Goal: Submit feedback/report problem

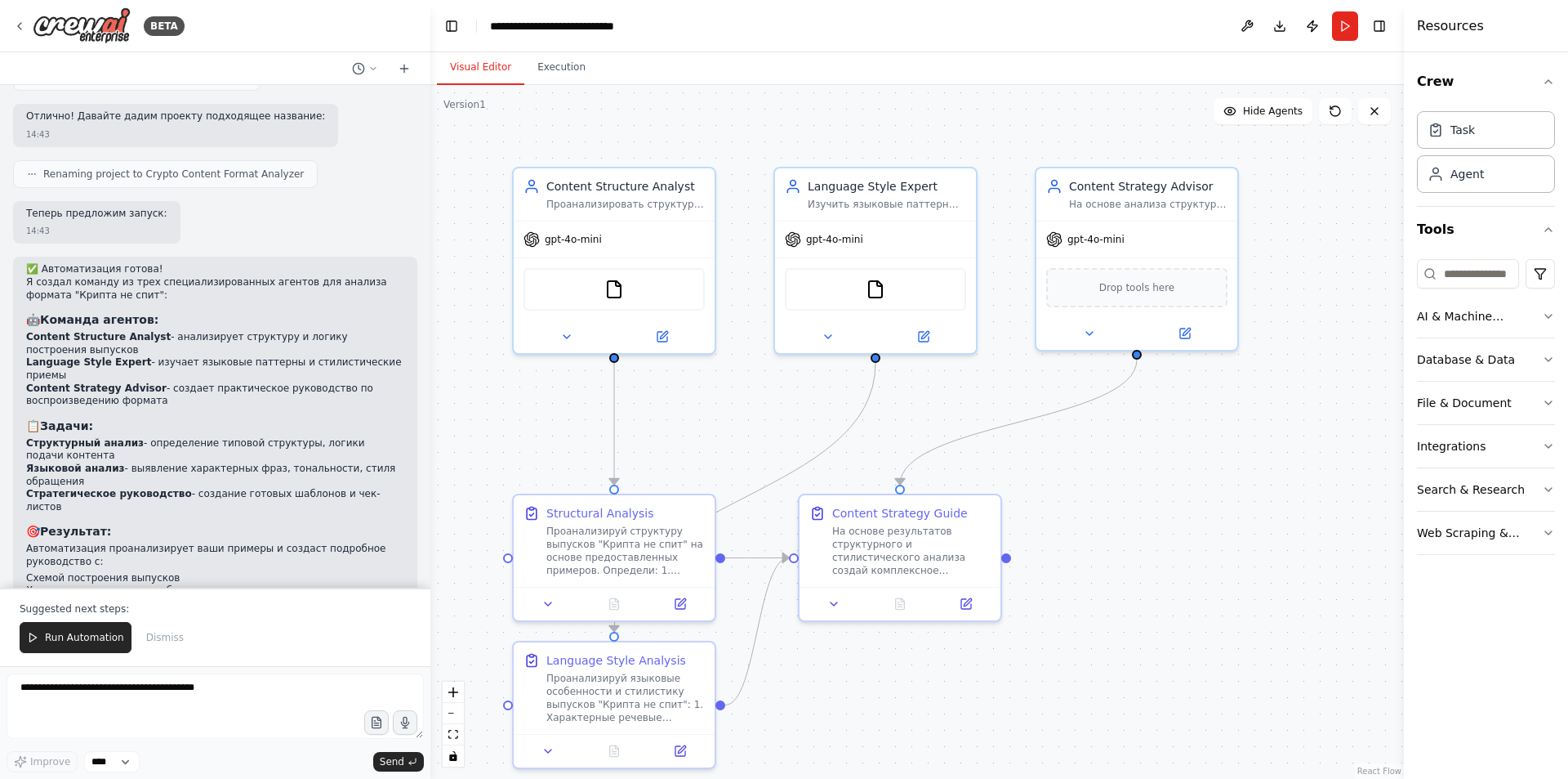
scroll to position [1633, 0]
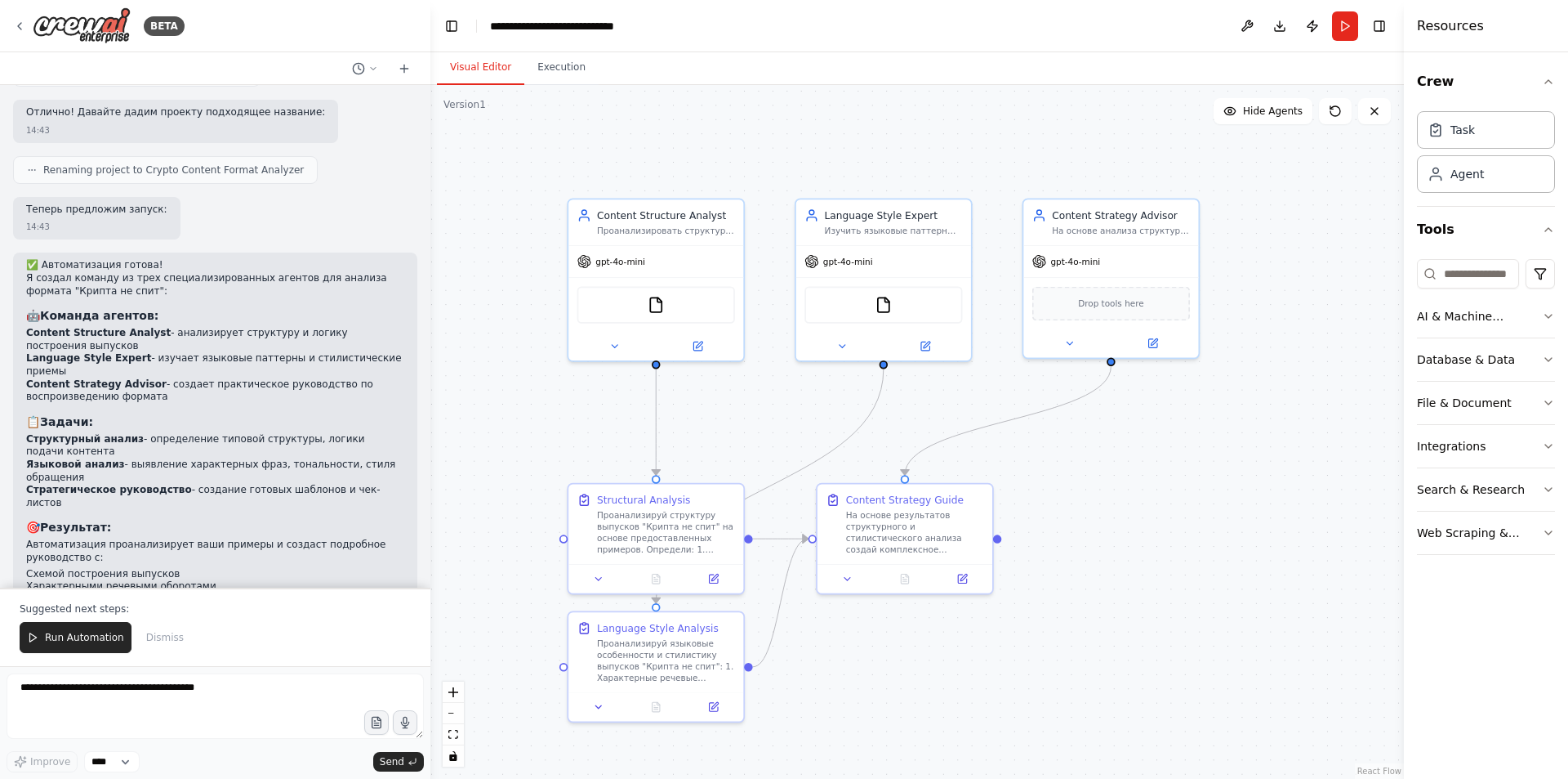
drag, startPoint x: 1192, startPoint y: 587, endPoint x: 1210, endPoint y: 547, distance: 43.9
click at [1210, 547] on div ".deletable-edge-delete-btn { width: 20px; height: 20px; border: 0px solid #ffff…" at bounding box center [916, 432] width 974 height 694
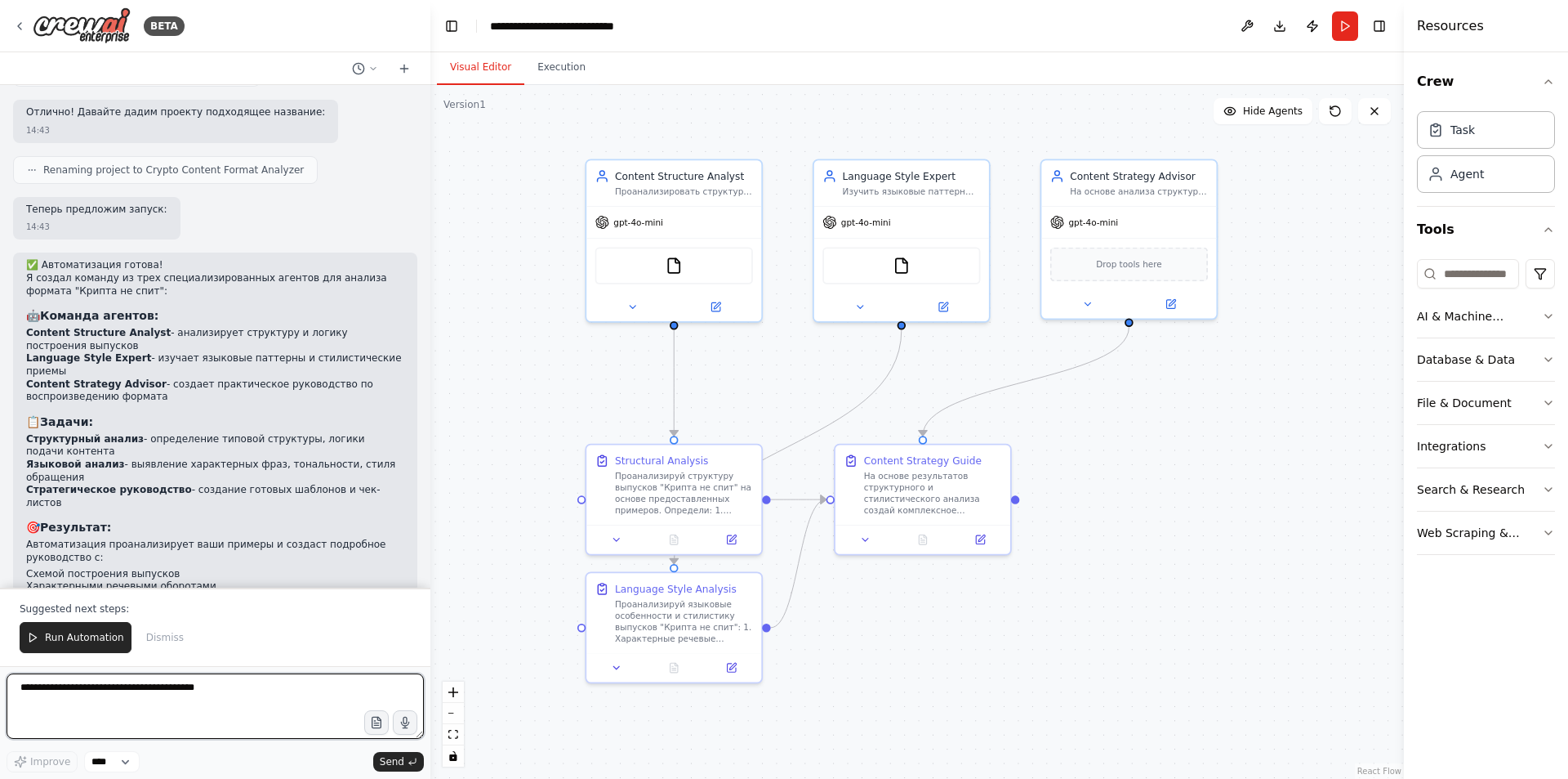
click at [168, 696] on textarea at bounding box center [215, 706] width 417 height 65
type textarea "*"
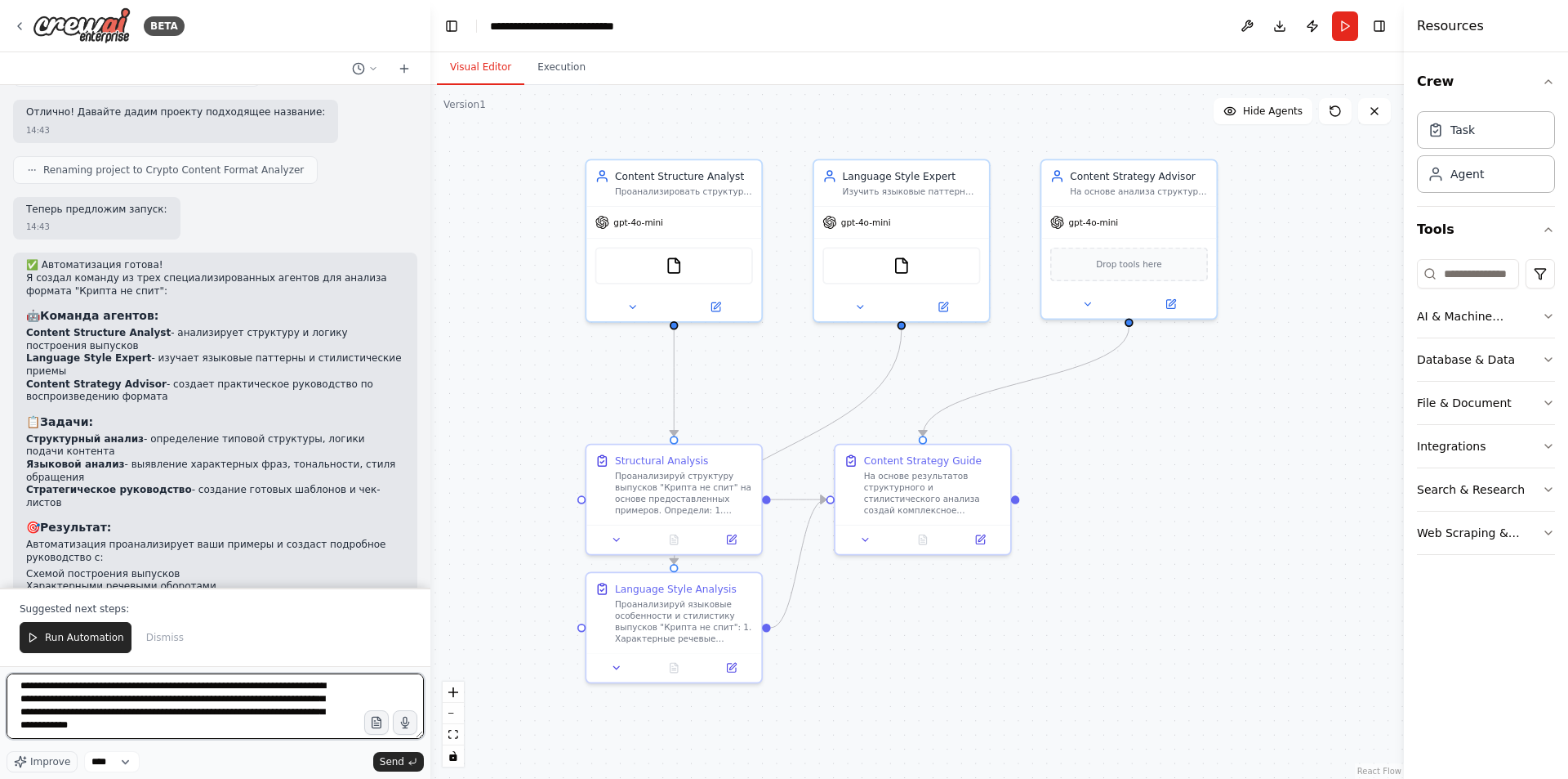
scroll to position [8, 0]
type textarea "**********"
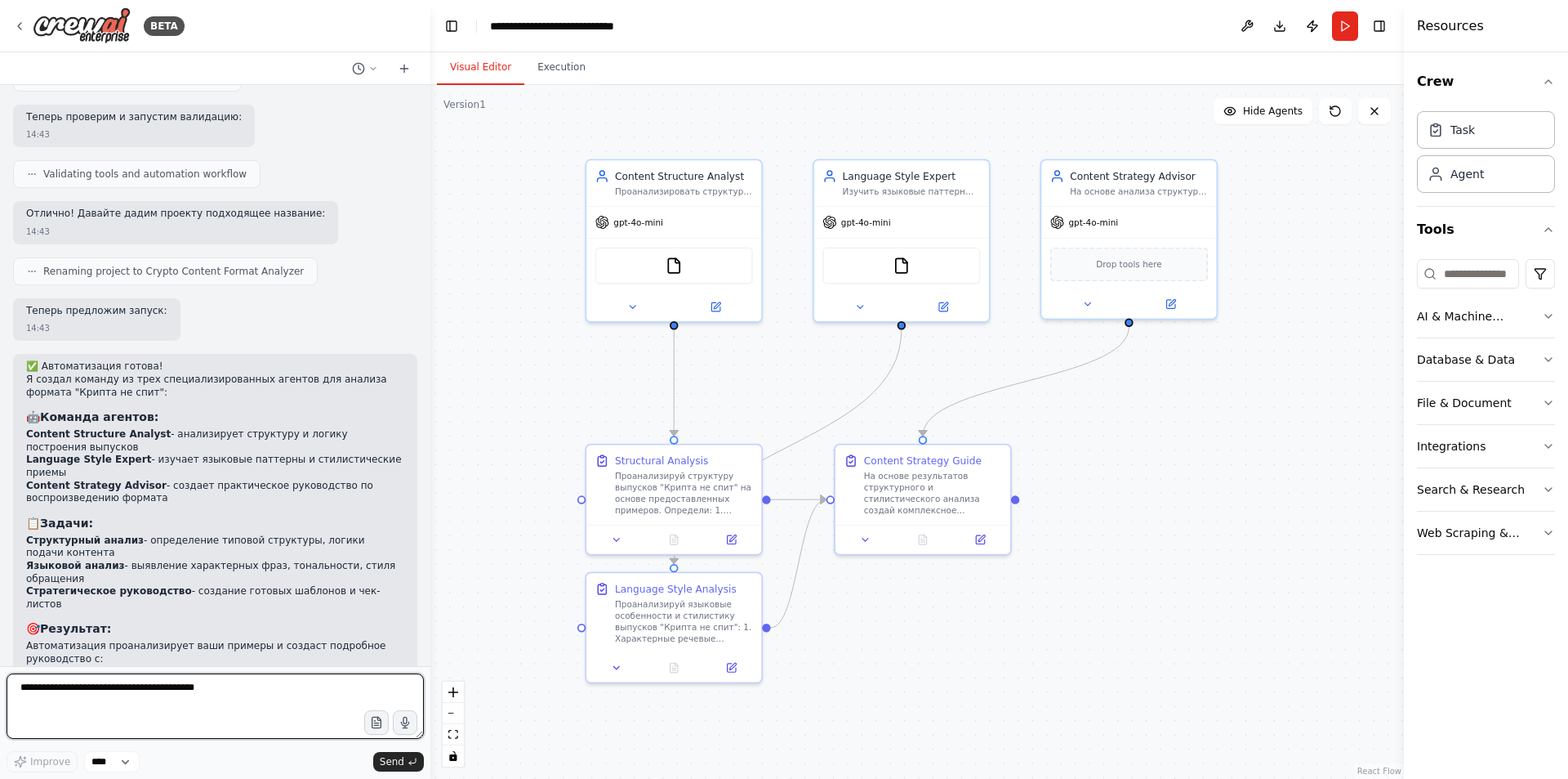
scroll to position [1555, 0]
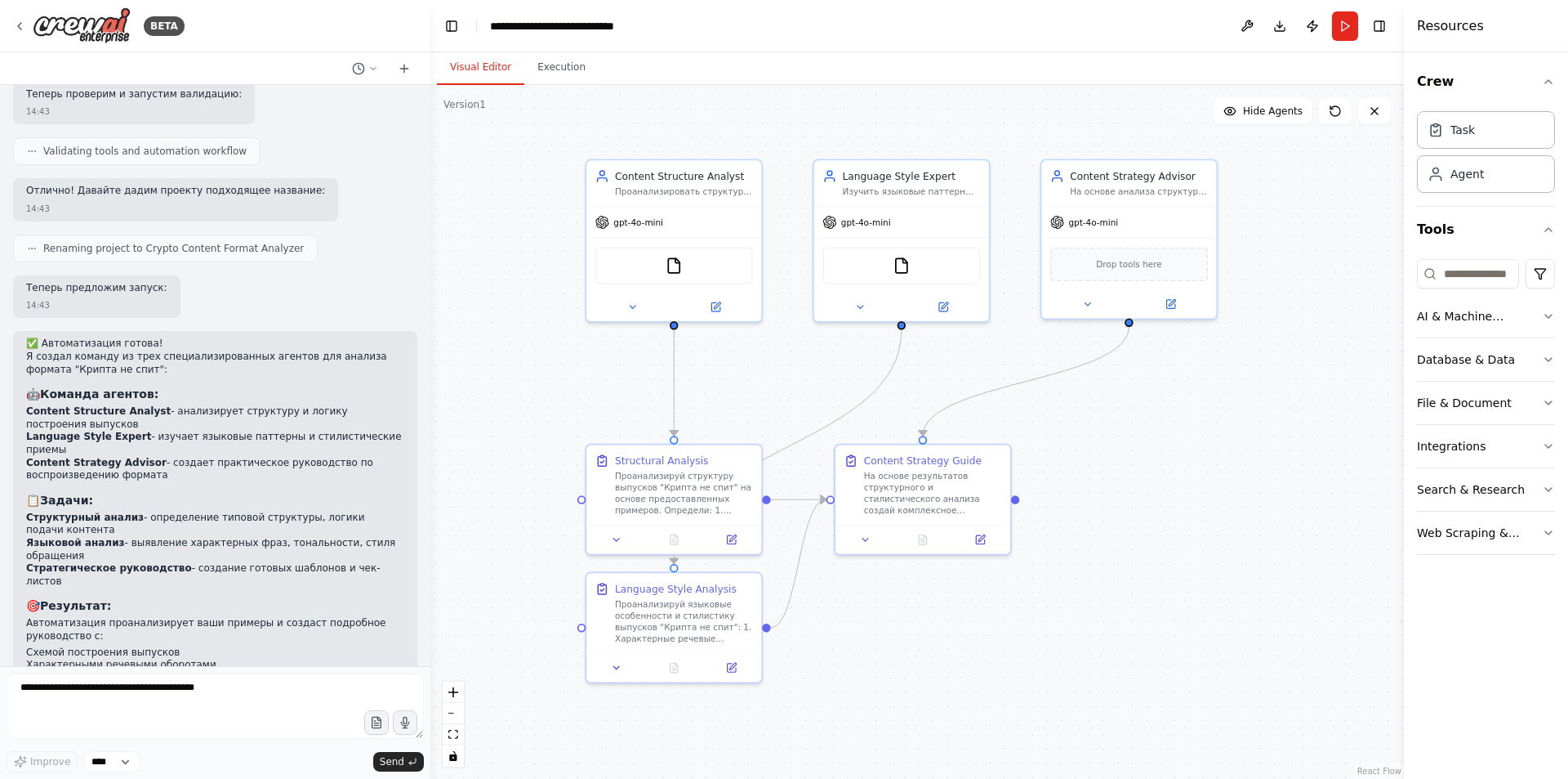
click at [359, 55] on div at bounding box center [215, 69] width 430 height 33
click at [362, 61] on button at bounding box center [365, 69] width 39 height 20
click at [362, 61] on div at bounding box center [215, 390] width 430 height 779
click at [249, 689] on textarea at bounding box center [215, 706] width 417 height 65
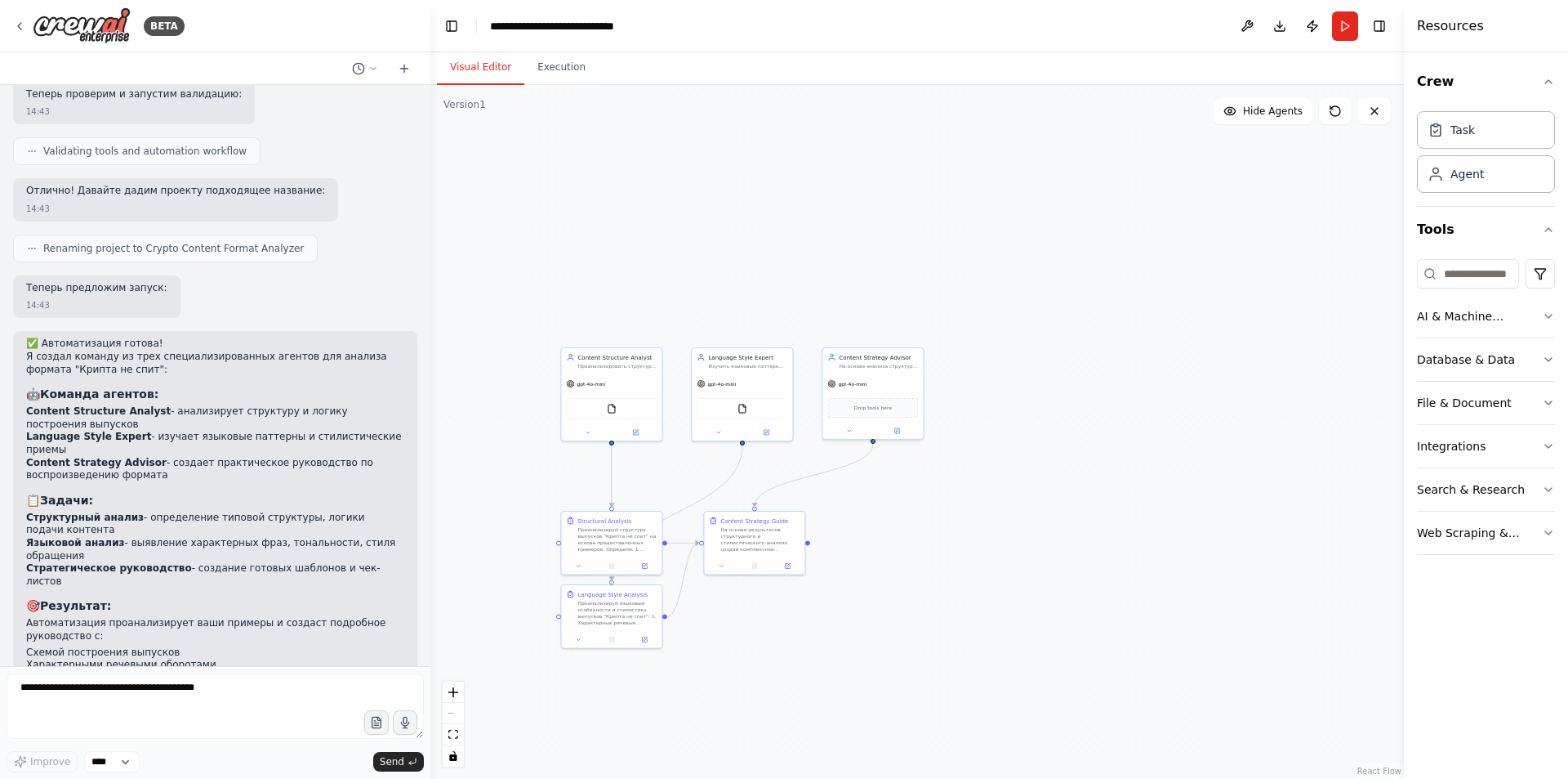
drag, startPoint x: 939, startPoint y: 634, endPoint x: 981, endPoint y: 616, distance: 45.7
click at [981, 616] on div ".deletable-edge-delete-btn { width: 20px; height: 20px; border: 0px solid #ffff…" at bounding box center [916, 432] width 974 height 694
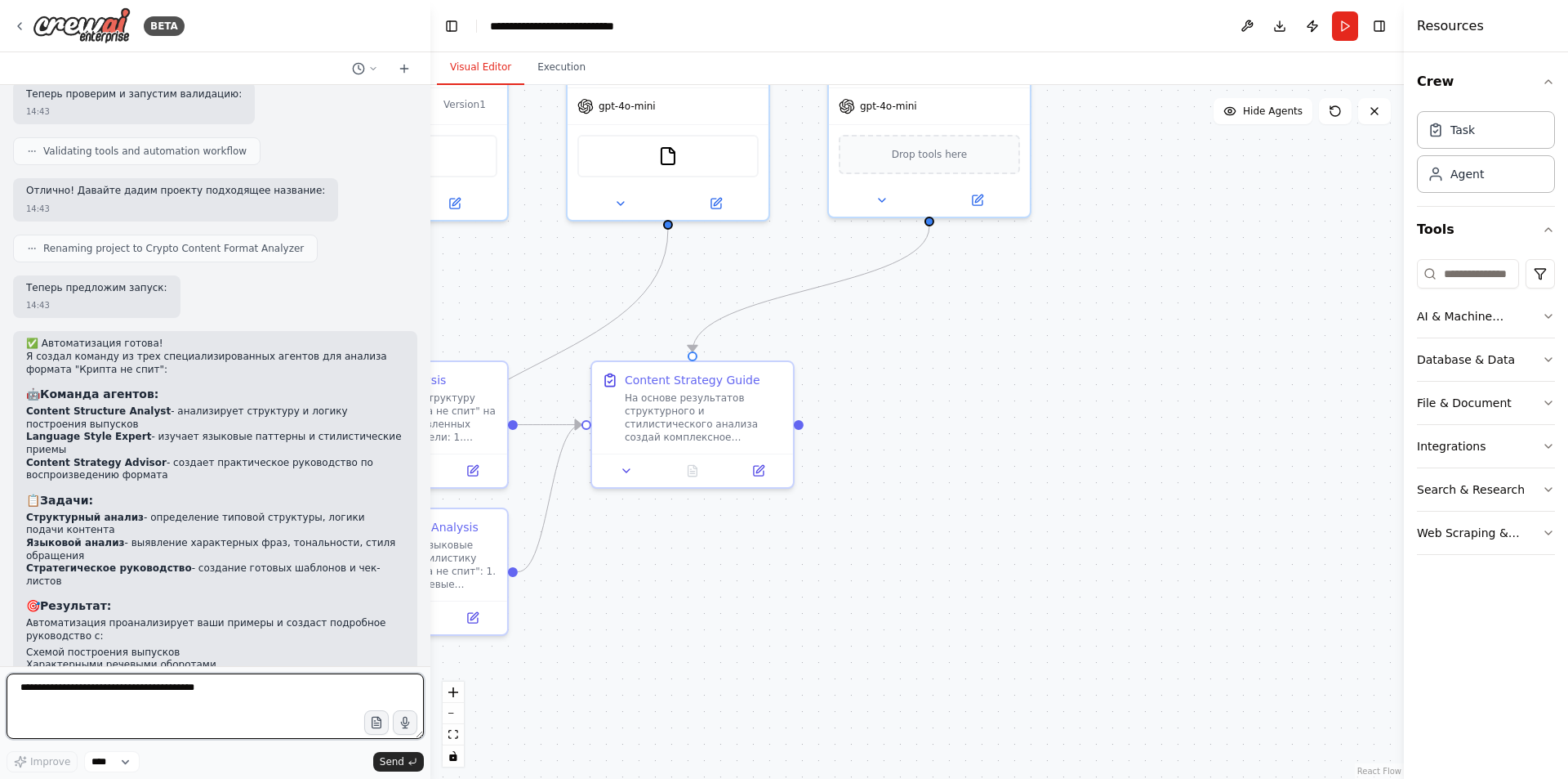
click at [227, 691] on textarea at bounding box center [215, 706] width 417 height 65
type textarea "*"
click at [200, 695] on textarea at bounding box center [215, 706] width 417 height 65
type textarea "*"
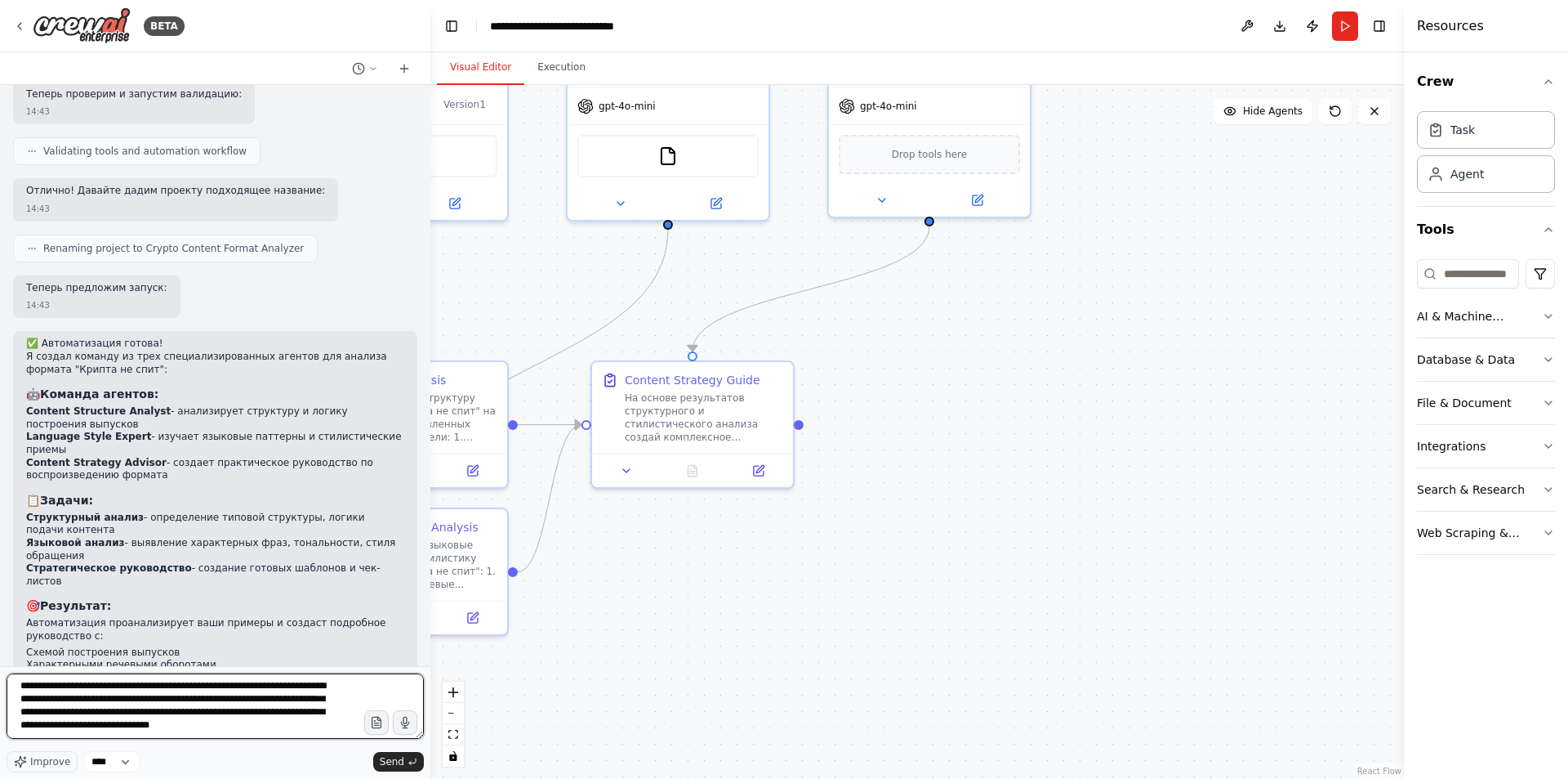
scroll to position [0, 0]
drag, startPoint x: 192, startPoint y: 729, endPoint x: 11, endPoint y: 672, distance: 189.8
click at [11, 672] on form "**********" at bounding box center [215, 723] width 430 height 113
type textarea "**********"
click at [35, 766] on span "Improve" at bounding box center [50, 762] width 40 height 13
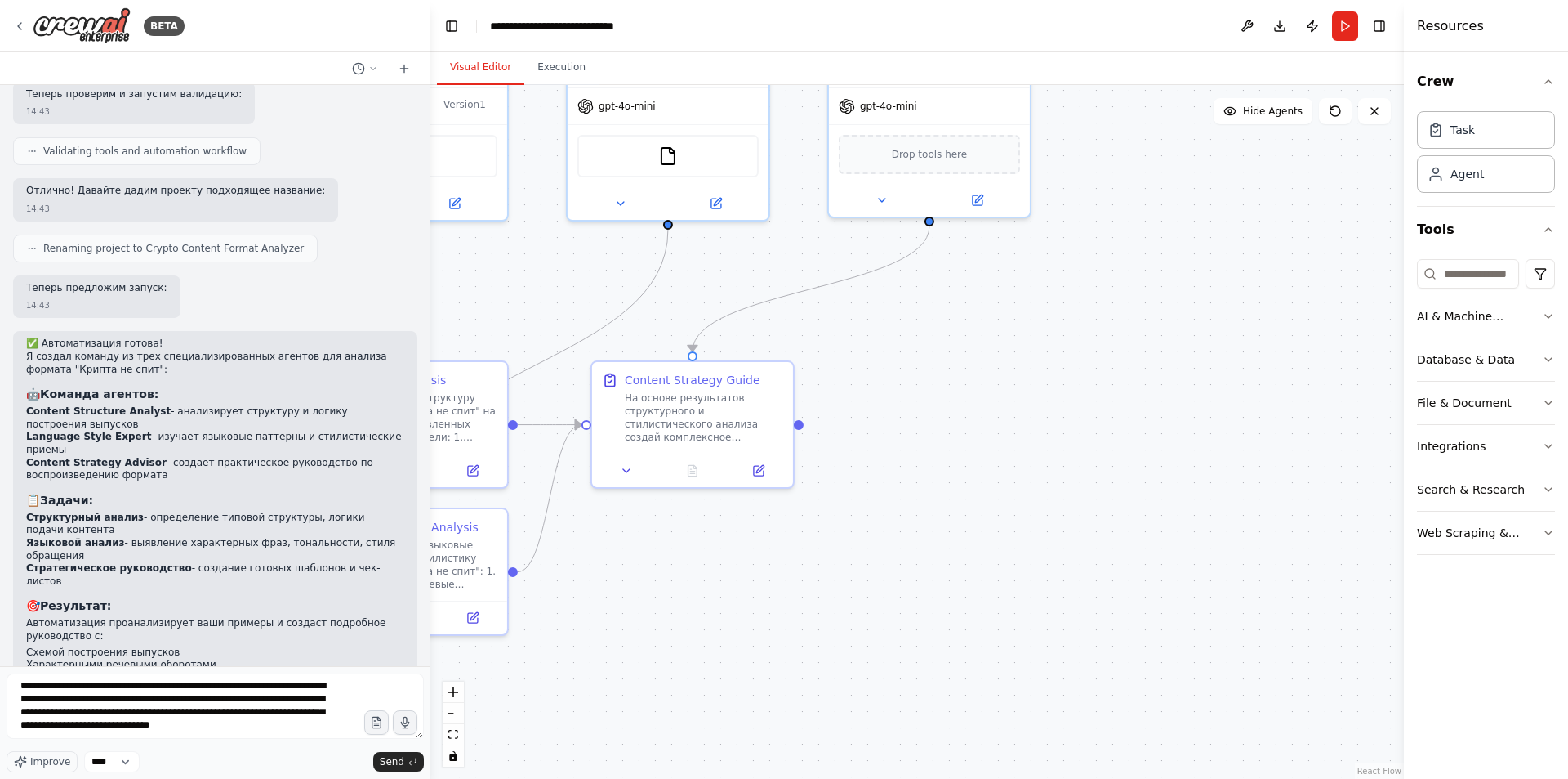
scroll to position [172, 0]
click at [387, 757] on span "Send" at bounding box center [392, 762] width 24 height 13
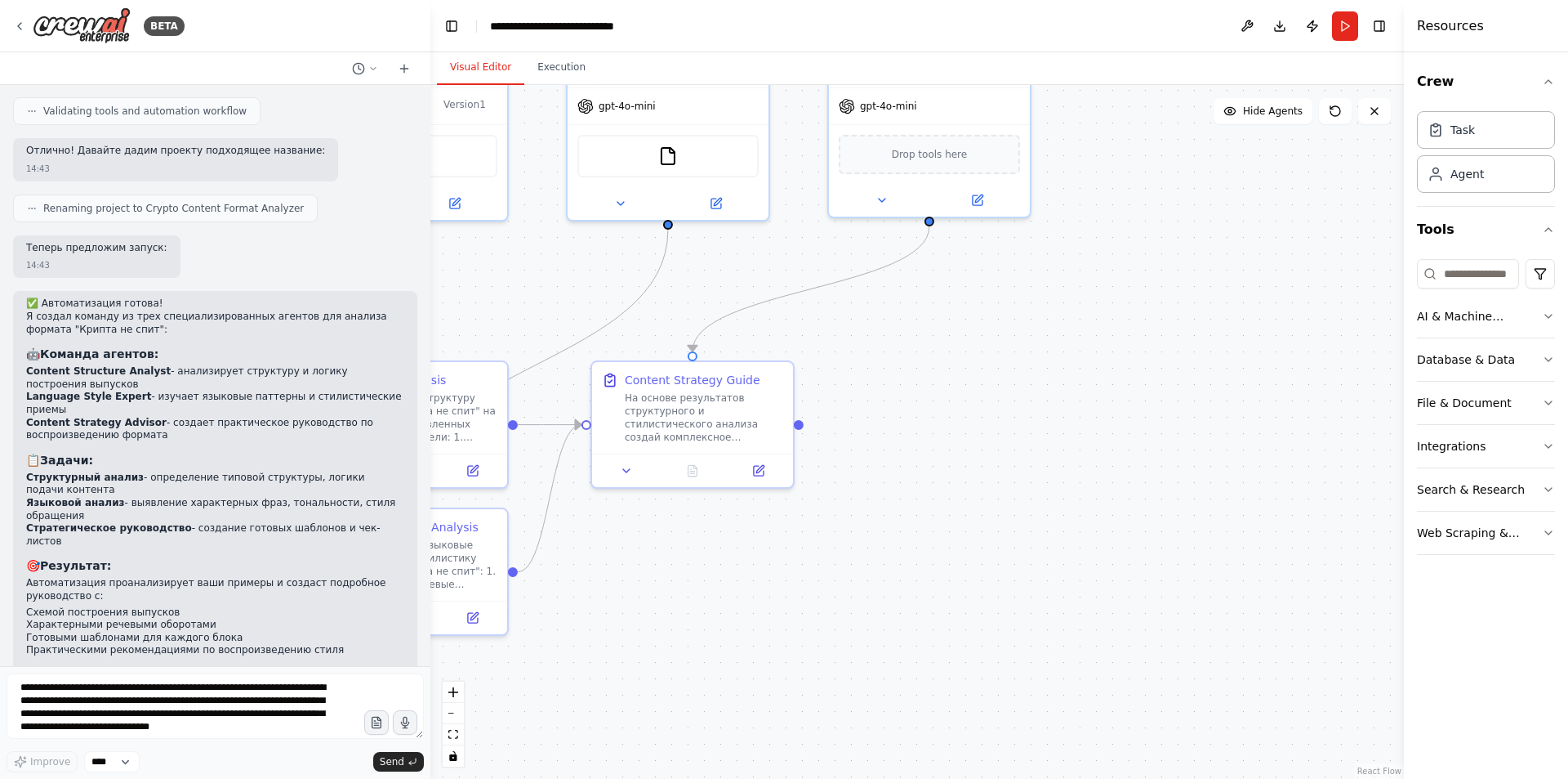
scroll to position [1810, 0]
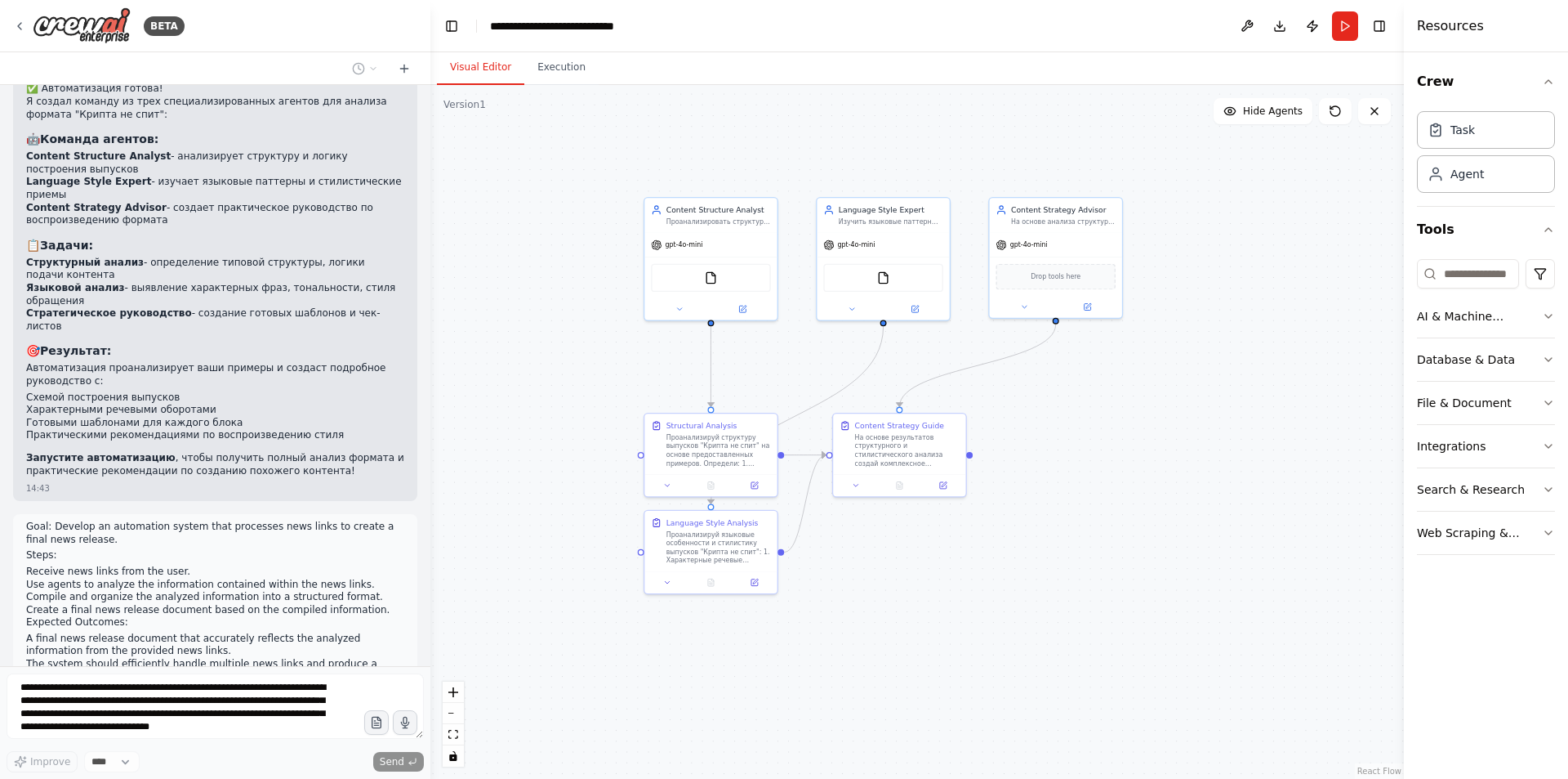
drag, startPoint x: 715, startPoint y: 573, endPoint x: 898, endPoint y: 569, distance: 183.0
click at [899, 569] on div ".deletable-edge-delete-btn { width: 20px; height: 20px; border: 0px solid #ffff…" at bounding box center [916, 432] width 974 height 694
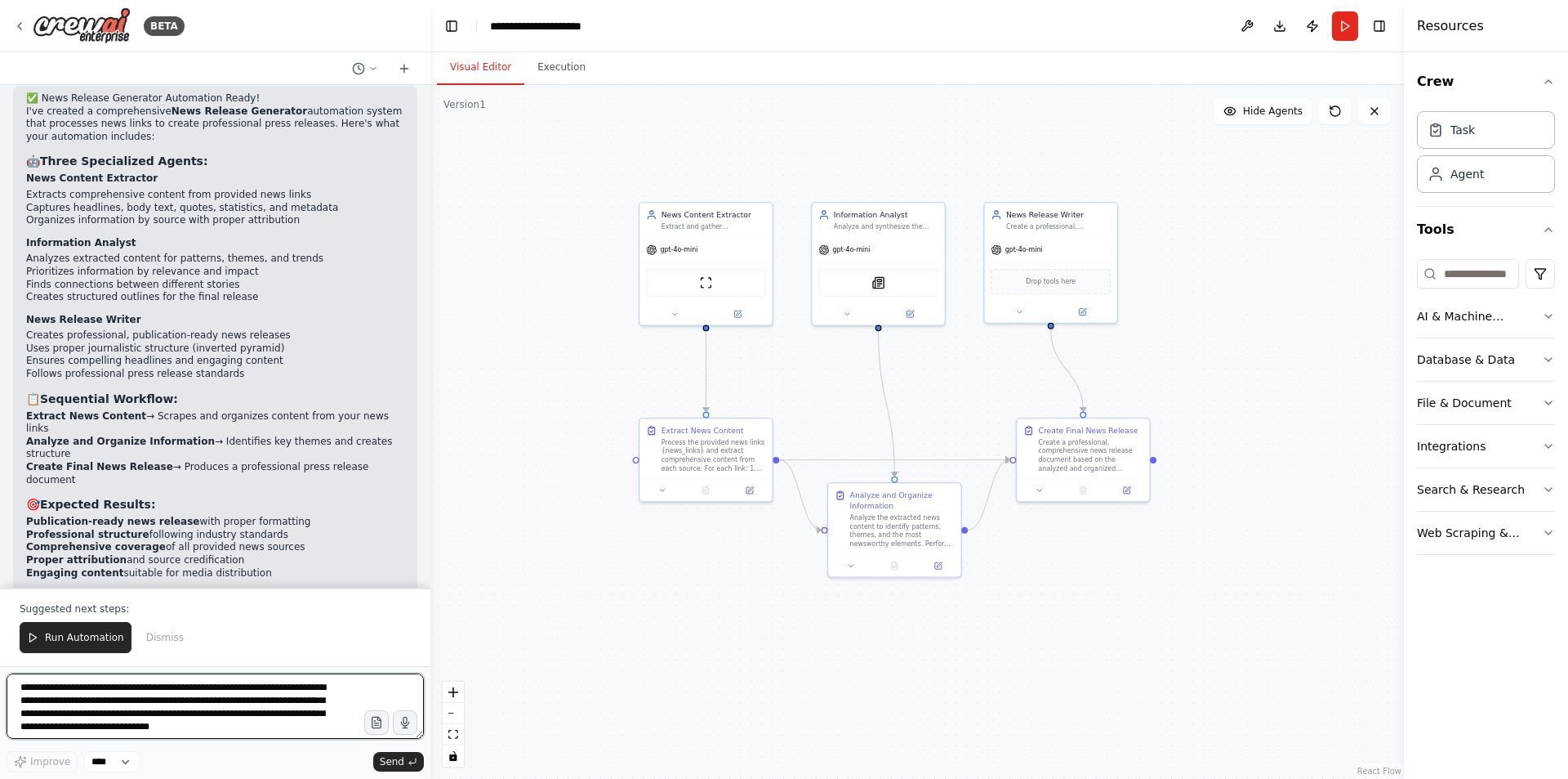
scroll to position [3857, 0]
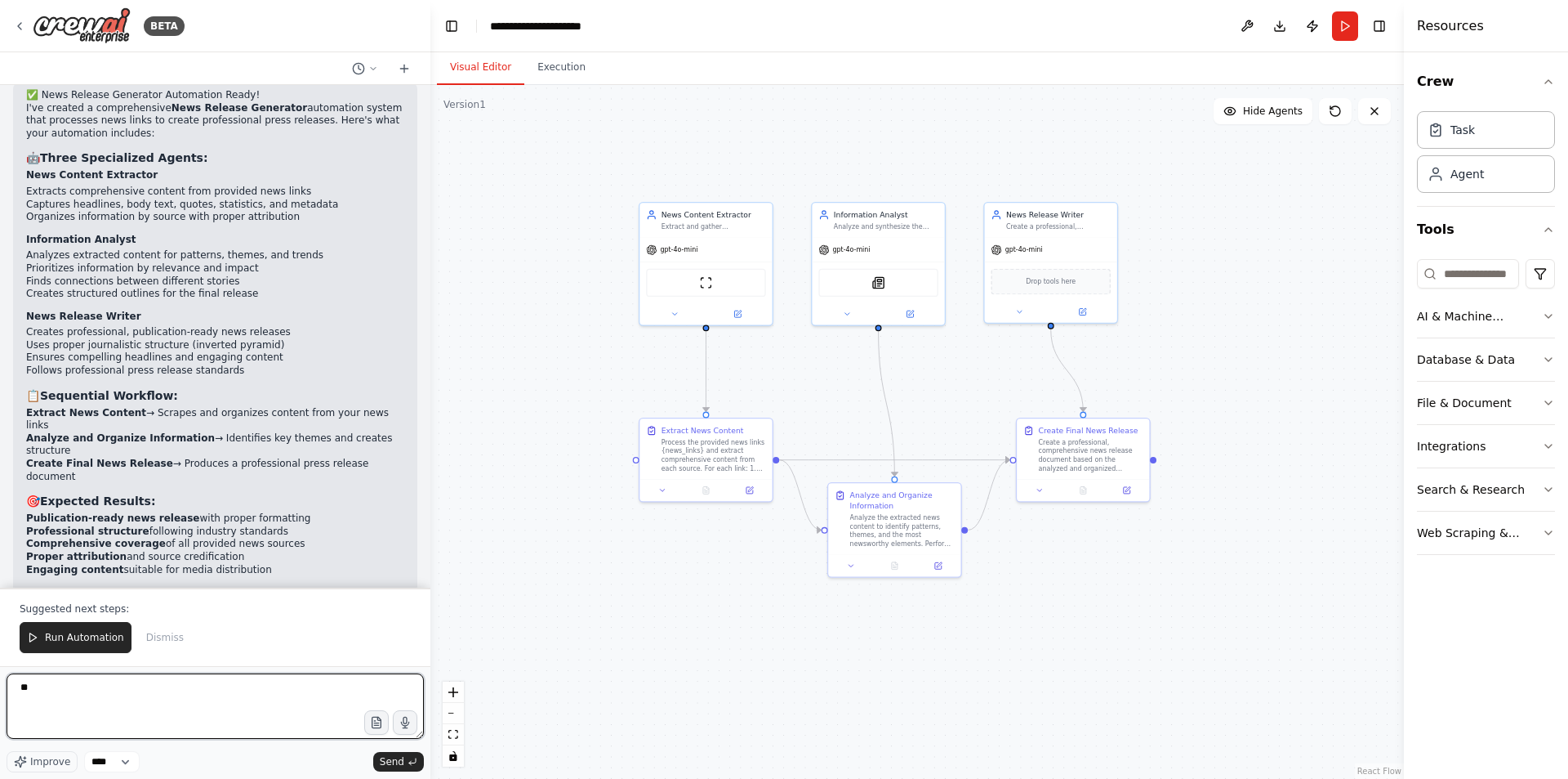
type textarea "*"
type textarea "**********"
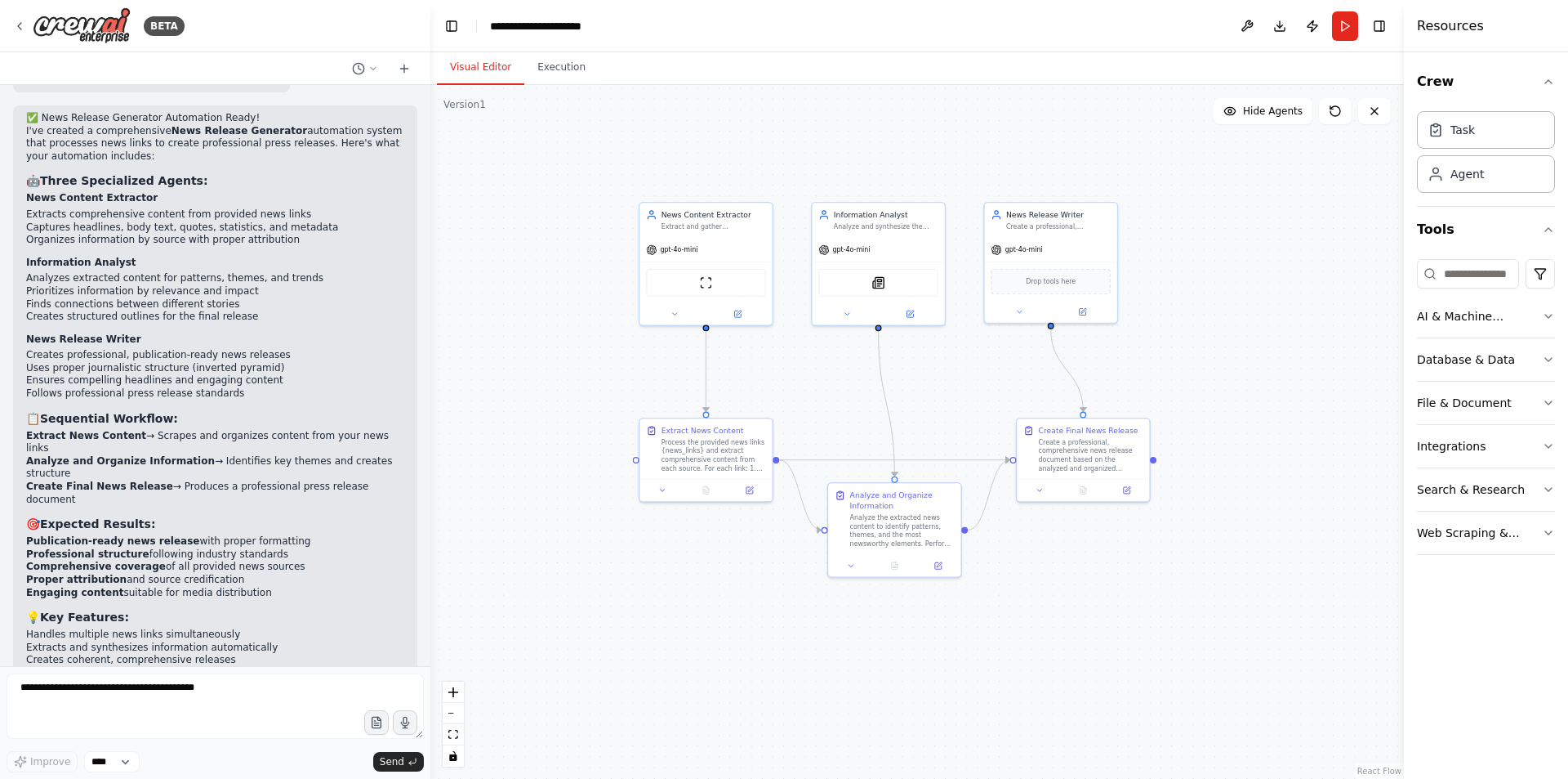
scroll to position [3876, 0]
